Goal: Find specific page/section: Find specific page/section

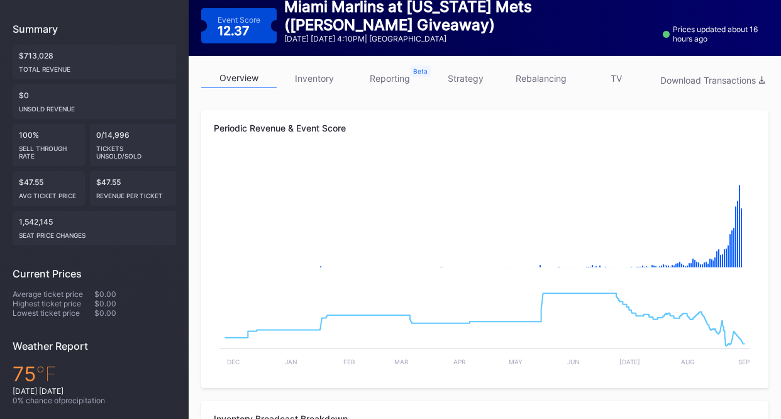
scroll to position [126, 0]
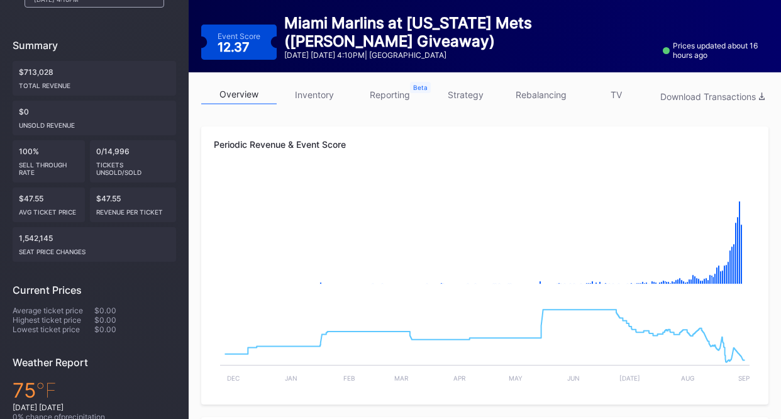
click at [306, 99] on link "inventory" at bounding box center [314, 94] width 75 height 19
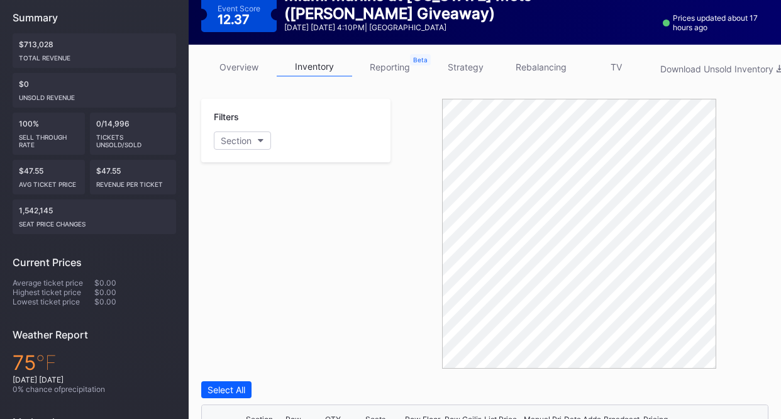
scroll to position [38, 0]
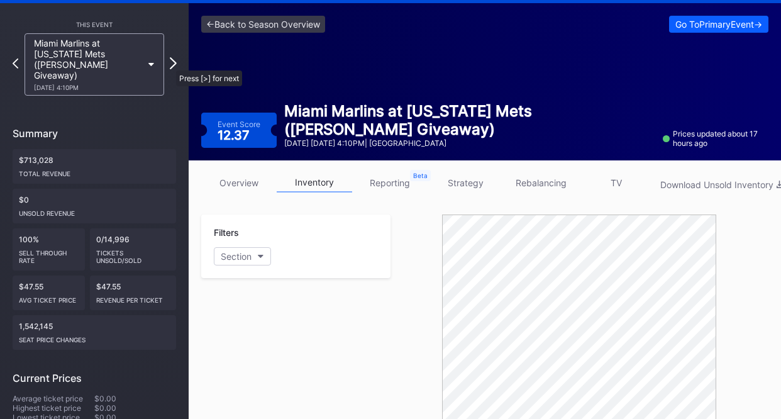
click at [170, 64] on icon at bounding box center [173, 63] width 7 height 12
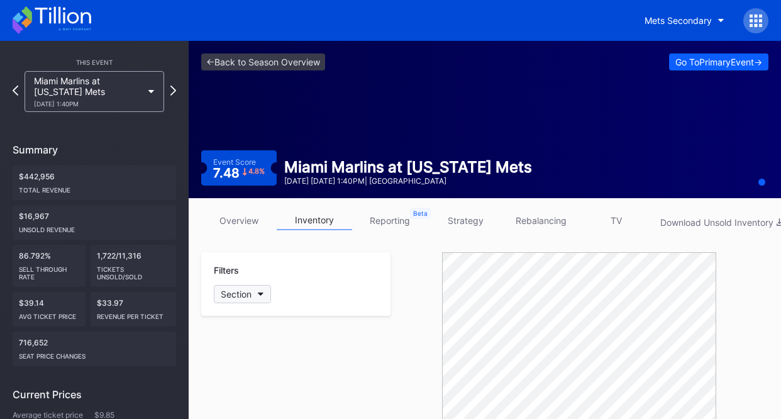
click at [263, 289] on button "Section" at bounding box center [242, 294] width 57 height 18
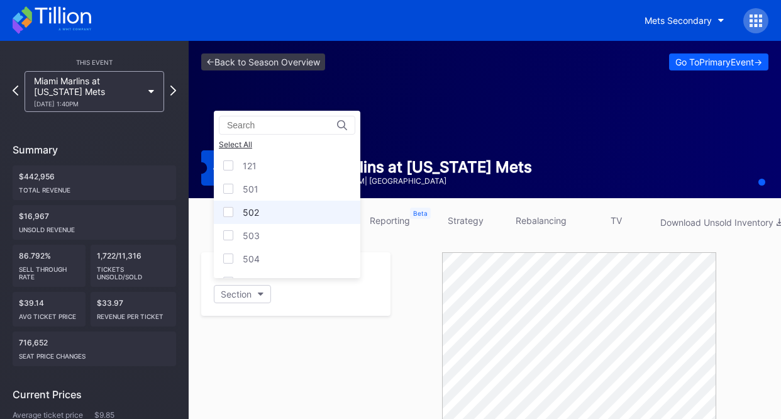
click at [265, 217] on div "502" at bounding box center [287, 212] width 146 height 23
drag, startPoint x: 360, startPoint y: 373, endPoint x: 352, endPoint y: 360, distance: 15.2
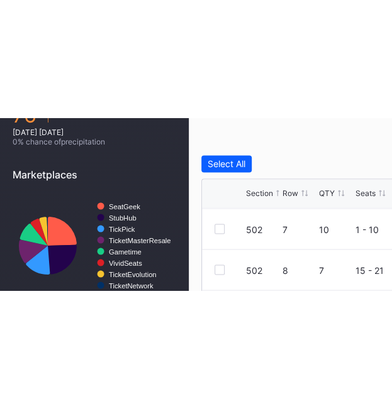
scroll to position [497, 342]
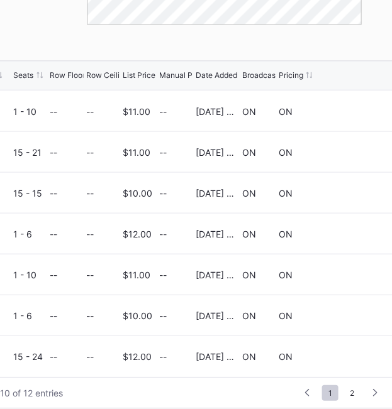
click at [150, 407] on div "overview inventory reporting strategy rebalancing TV Download Unsold Inventory …" at bounding box center [130, 61] width 566 height 720
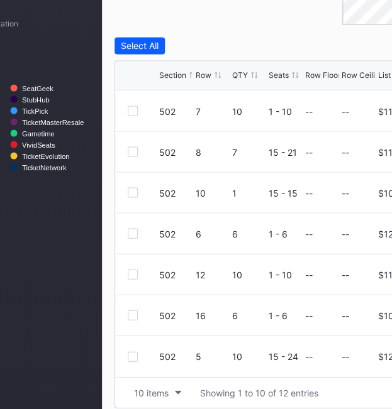
scroll to position [497, 89]
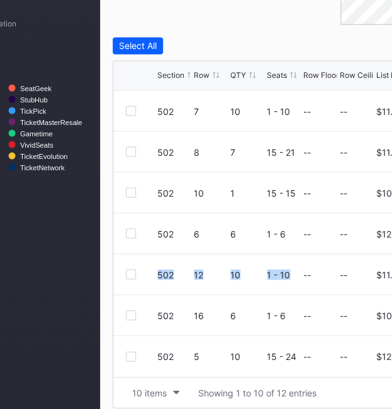
drag, startPoint x: 158, startPoint y: 273, endPoint x: 284, endPoint y: 273, distance: 125.7
click at [284, 273] on div "502 12 10 1 - 10 -- -- $11.00 -- 2/21/2025 6:24PM ON ON" at bounding box center [382, 274] width 539 height 41
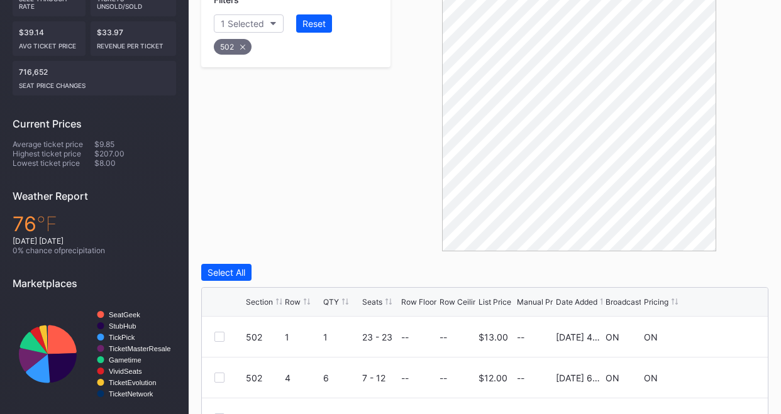
scroll to position [183, 0]
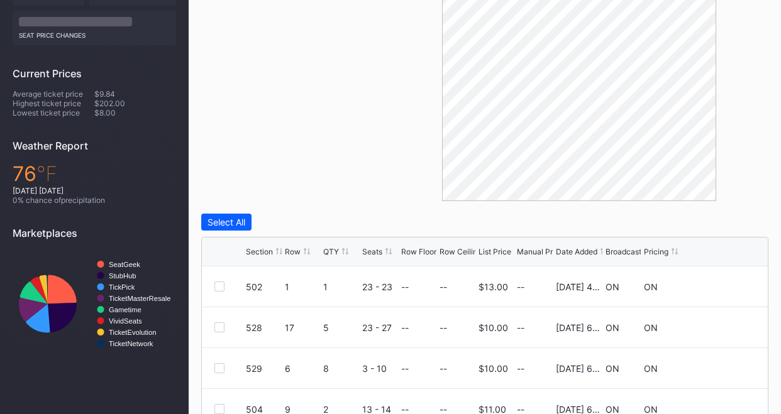
scroll to position [250, 0]
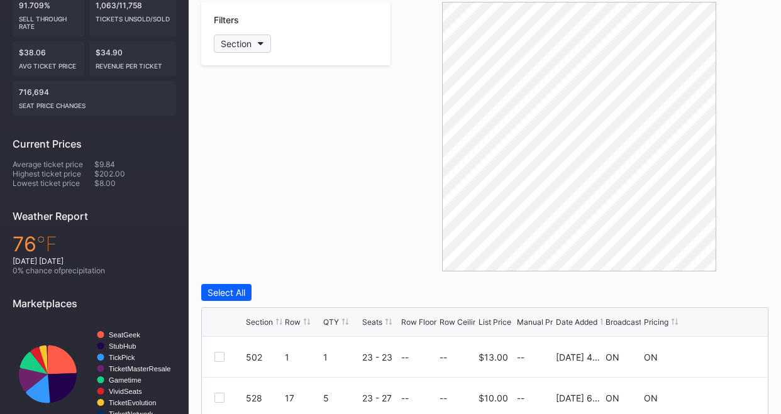
click at [235, 45] on div "Section" at bounding box center [236, 43] width 31 height 11
click at [265, 135] on div "501" at bounding box center [287, 135] width 146 height 23
click at [381, 255] on div "Filters 1 Selected" at bounding box center [295, 137] width 189 height 270
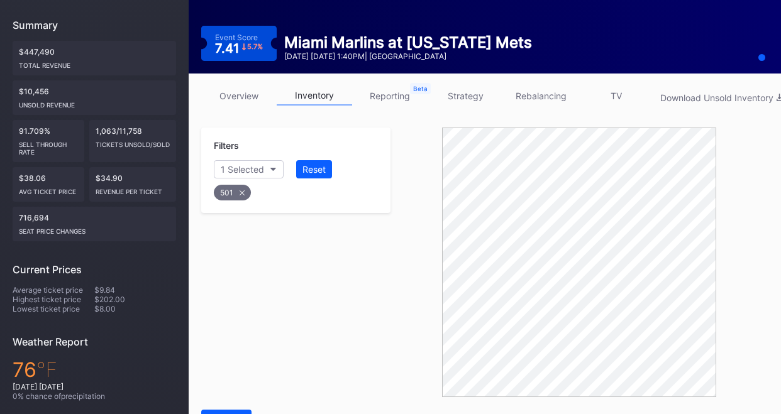
scroll to position [0, 0]
